Goal: Task Accomplishment & Management: Complete application form

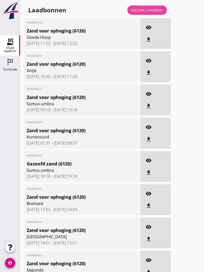
click at [154, 13] on div "Nieuwe laadbon" at bounding box center [147, 10] width 31 height 5
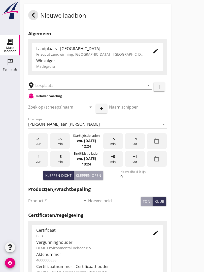
click at [56, 90] on input "text" at bounding box center [86, 85] width 102 height 8
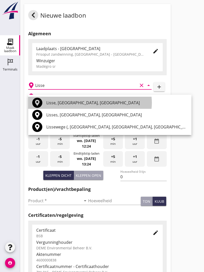
click at [64, 103] on div "Lisse, [GEOGRAPHIC_DATA], [GEOGRAPHIC_DATA]" at bounding box center [116, 103] width 141 height 6
type input "Lisse, [GEOGRAPHIC_DATA], [GEOGRAPHIC_DATA]"
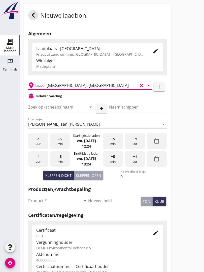
click at [64, 111] on input "Zoek op (scheeps)naam" at bounding box center [53, 107] width 51 height 8
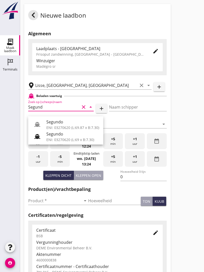
click at [61, 120] on div "Segundo" at bounding box center [72, 122] width 53 height 6
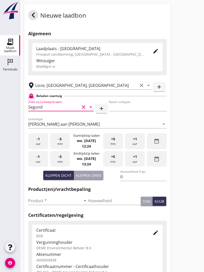
type input "Segundo"
type input "[PERSON_NAME]"
type input "478"
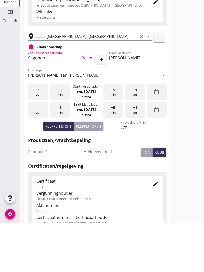
click at [37, 197] on input "Product *" at bounding box center [54, 201] width 53 height 8
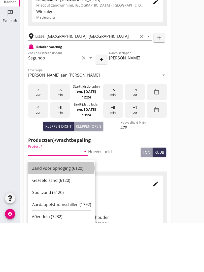
click at [60, 215] on div "Zand voor ophoging (6120)" at bounding box center [61, 218] width 59 height 6
type input "Zand voor ophoging (6120)"
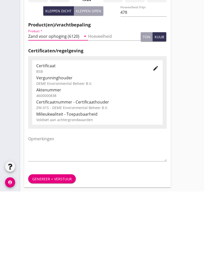
scroll to position [88, 0]
click at [47, 257] on div "Genereer + verstuur" at bounding box center [52, 259] width 40 height 5
